Goal: Transaction & Acquisition: Purchase product/service

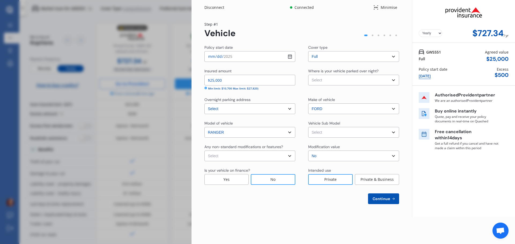
select select "full"
select select "20 Waka Tete Place, Waitārere 5510"
select select "FORD"
select select "RANGER"
select select "NO"
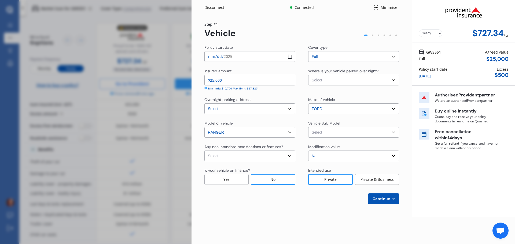
scroll to position [243, 0]
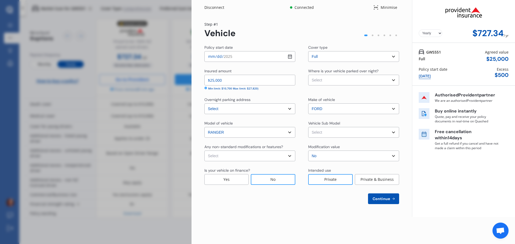
click at [289, 56] on input "2025-10-13" at bounding box center [249, 56] width 91 height 11
click at [245, 159] on select "Select None Nitrous Oxide System(NOS) Roll Cage Full Racing Harness" at bounding box center [249, 156] width 91 height 11
select select "none"
click at [204, 151] on select "Select None Nitrous Oxide System(NOS) Roll Cage Full Racing Harness" at bounding box center [249, 156] width 91 height 11
click at [327, 132] on select "Select Ranger XLT Wellside Dbl Cab 4dr Man 6sp 4x4 1088kg 3.2DT" at bounding box center [353, 132] width 91 height 11
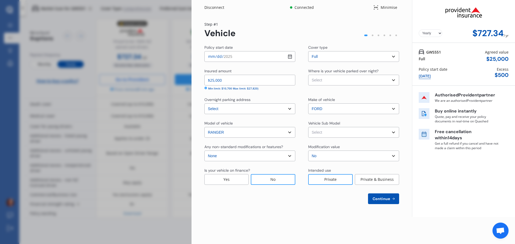
select select "NZVFORD2013AECO"
click at [308, 127] on select "Select Ranger XLT Wellside Dbl Cab 4dr Man 6sp 4x4 1088kg 3.2DT" at bounding box center [353, 132] width 91 height 11
click at [325, 82] on select "Select Garage (fully enclosed) Off Street Parking Other" at bounding box center [353, 80] width 91 height 11
click at [308, 75] on select "Select Garage (fully enclosed) Off Street Parking Other" at bounding box center [353, 80] width 91 height 11
click at [327, 82] on select "Select Garage (fully enclosed) Off Street Parking Other" at bounding box center [353, 80] width 91 height 11
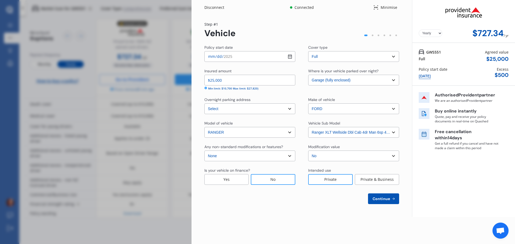
select select "OFF-STREET"
click at [308, 75] on select "Select Garage (fully enclosed) Off Street Parking Other" at bounding box center [353, 80] width 91 height 11
click at [386, 199] on span "Continue" at bounding box center [381, 199] width 20 height 4
select select "21"
select select "05"
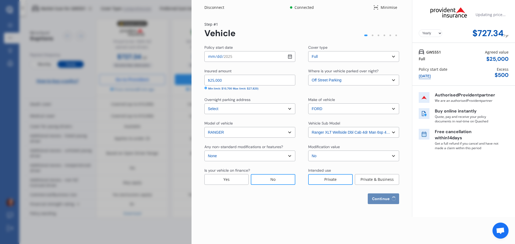
select select "1976"
select select "NZ_FULL"
select select "0"
select select "25"
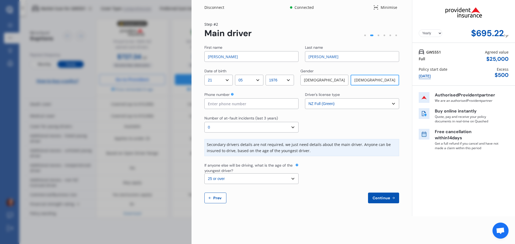
click at [242, 105] on input at bounding box center [251, 103] width 94 height 11
type input "021335900"
click at [235, 127] on select "Select number of at-fault incidents (last 3 years) 0 1 2 3 4 5 or more" at bounding box center [251, 127] width 94 height 11
drag, startPoint x: 226, startPoint y: 56, endPoint x: 187, endPoint y: 57, distance: 39.4
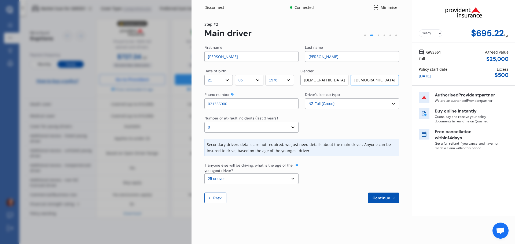
click at [187, 57] on div "Disconnect Connected Minimise Yearly Monthly $695.22 / yr Step # 2 Main driver …" at bounding box center [257, 122] width 515 height 244
type input "Jordan"
type input "Good"
select select "17"
select select "10"
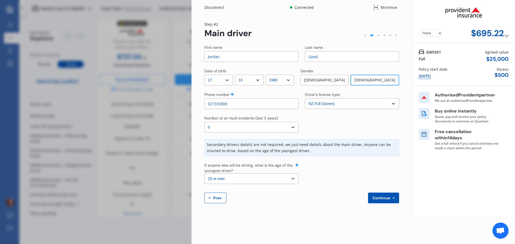
select select "1987"
click at [327, 82] on div "Male" at bounding box center [324, 80] width 48 height 11
drag, startPoint x: 237, startPoint y: 102, endPoint x: 182, endPoint y: 110, distance: 55.6
click at [184, 111] on div "Disconnect Connected Minimise Yearly Monthly $695.22 / yr Step # 2 Main driver …" at bounding box center [257, 122] width 515 height 244
type input "0273560704"
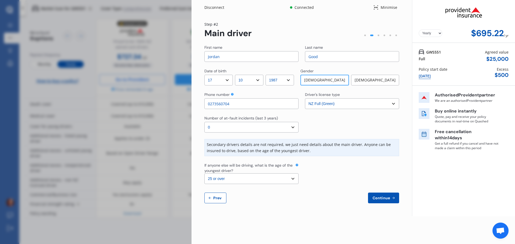
click at [394, 198] on icon at bounding box center [393, 198] width 2 height 2
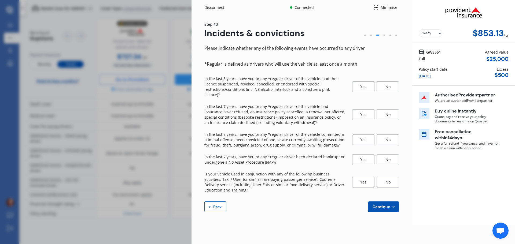
click at [387, 82] on div "No" at bounding box center [387, 87] width 23 height 11
click at [386, 110] on div "No" at bounding box center [387, 114] width 23 height 11
click at [387, 135] on div "No" at bounding box center [387, 140] width 23 height 11
click at [389, 157] on div "No" at bounding box center [387, 159] width 23 height 11
click at [365, 154] on div "Yes" at bounding box center [363, 159] width 22 height 11
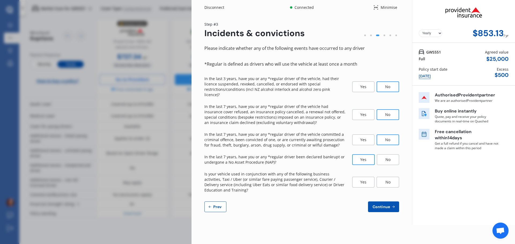
click at [387, 154] on div "No" at bounding box center [388, 159] width 22 height 11
click at [363, 154] on div "Yes" at bounding box center [363, 159] width 22 height 11
click at [390, 181] on div "No" at bounding box center [387, 182] width 23 height 11
click at [389, 205] on span "Continue" at bounding box center [381, 207] width 20 height 4
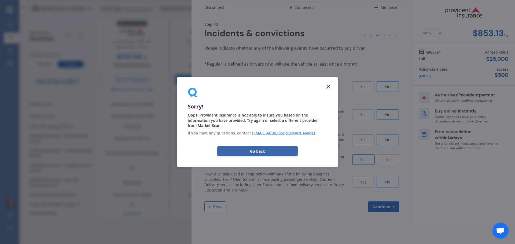
click at [259, 154] on p "In the last 7 years, have you or any *regular driver been declared bankrupt or …" at bounding box center [274, 159] width 141 height 11
click at [328, 88] on p "In the last 3 years, have you or any *regular driver of the vehicle, had their …" at bounding box center [274, 86] width 141 height 21
click at [259, 154] on p "In the last 7 years, have you or any *regular driver been declared bankrupt or …" at bounding box center [274, 159] width 141 height 11
click at [373, 121] on div "Please indicate whether any of the following events have occurred to any driver…" at bounding box center [301, 129] width 195 height 168
click at [328, 86] on p "In the last 3 years, have you or any *regular driver of the vehicle, had their …" at bounding box center [274, 86] width 141 height 21
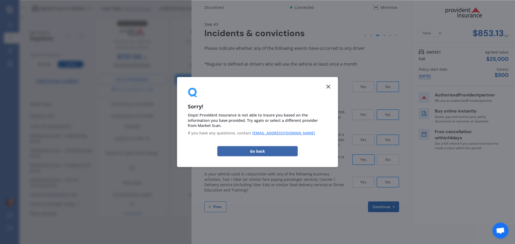
click at [260, 154] on p "In the last 7 years, have you or any *regular driver been declared bankrupt or …" at bounding box center [274, 159] width 141 height 11
click at [256, 154] on p "In the last 7 years, have you or any *regular driver been declared bankrupt or …" at bounding box center [274, 159] width 141 height 11
click at [327, 87] on p "In the last 3 years, have you or any *regular driver of the vehicle, had their …" at bounding box center [274, 86] width 141 height 21
drag, startPoint x: 327, startPoint y: 87, endPoint x: 299, endPoint y: 58, distance: 40.0
click at [328, 81] on p "In the last 3 years, have you or any *regular driver of the vehicle, had their …" at bounding box center [274, 86] width 141 height 21
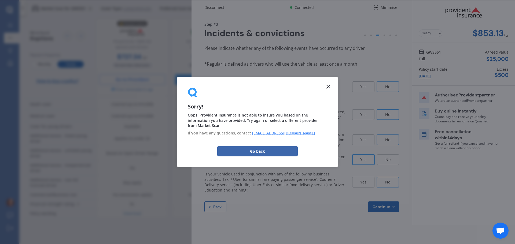
drag, startPoint x: 266, startPoint y: 44, endPoint x: 230, endPoint y: 5, distance: 53.3
click at [266, 42] on div "Step # 3 Incidents & convictions Please indicate whether any of the following e…" at bounding box center [301, 116] width 195 height 191
